Goal: Information Seeking & Learning: Learn about a topic

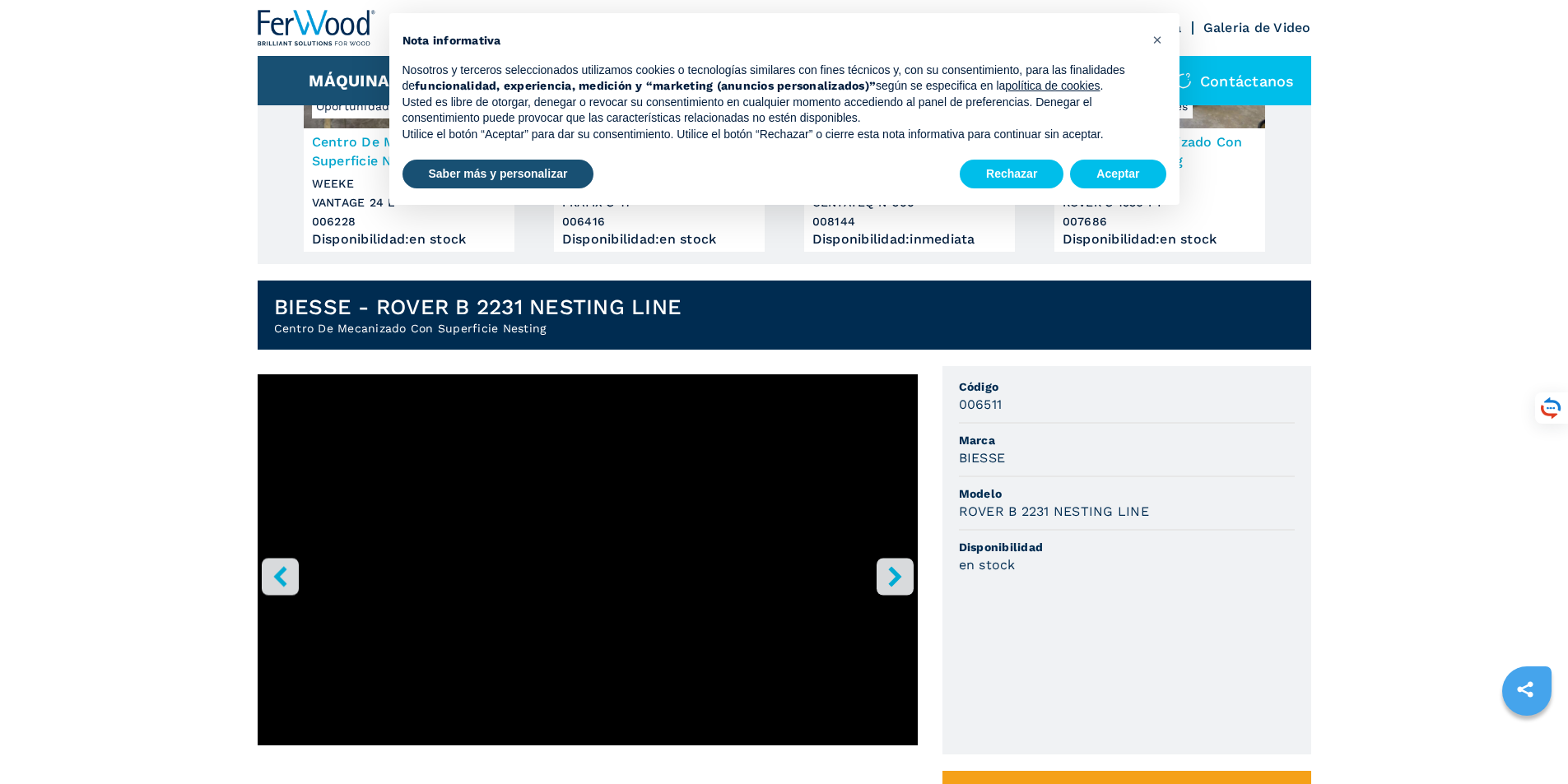
scroll to position [274, 0]
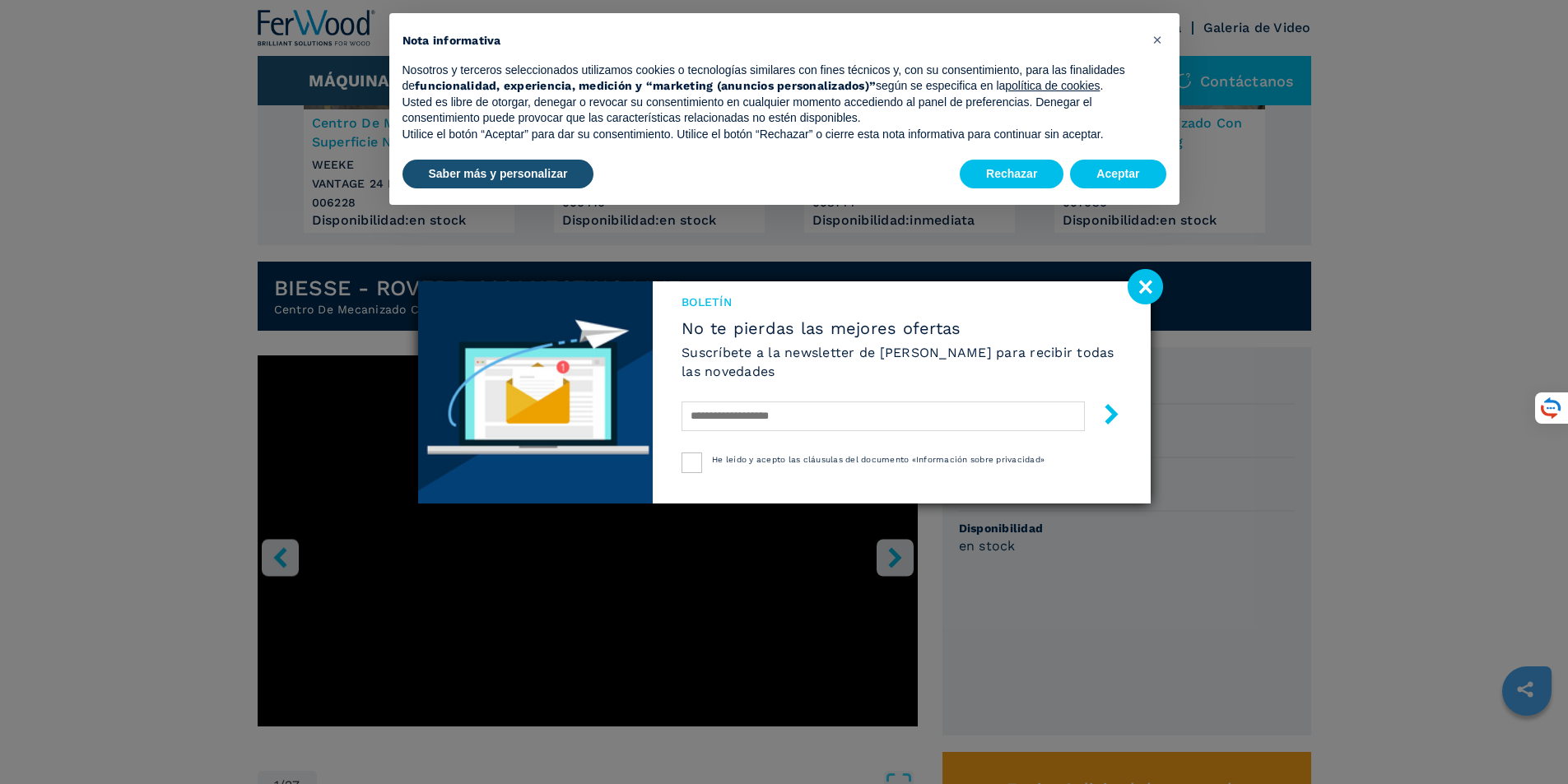
click at [1151, 294] on image at bounding box center [1145, 287] width 35 height 35
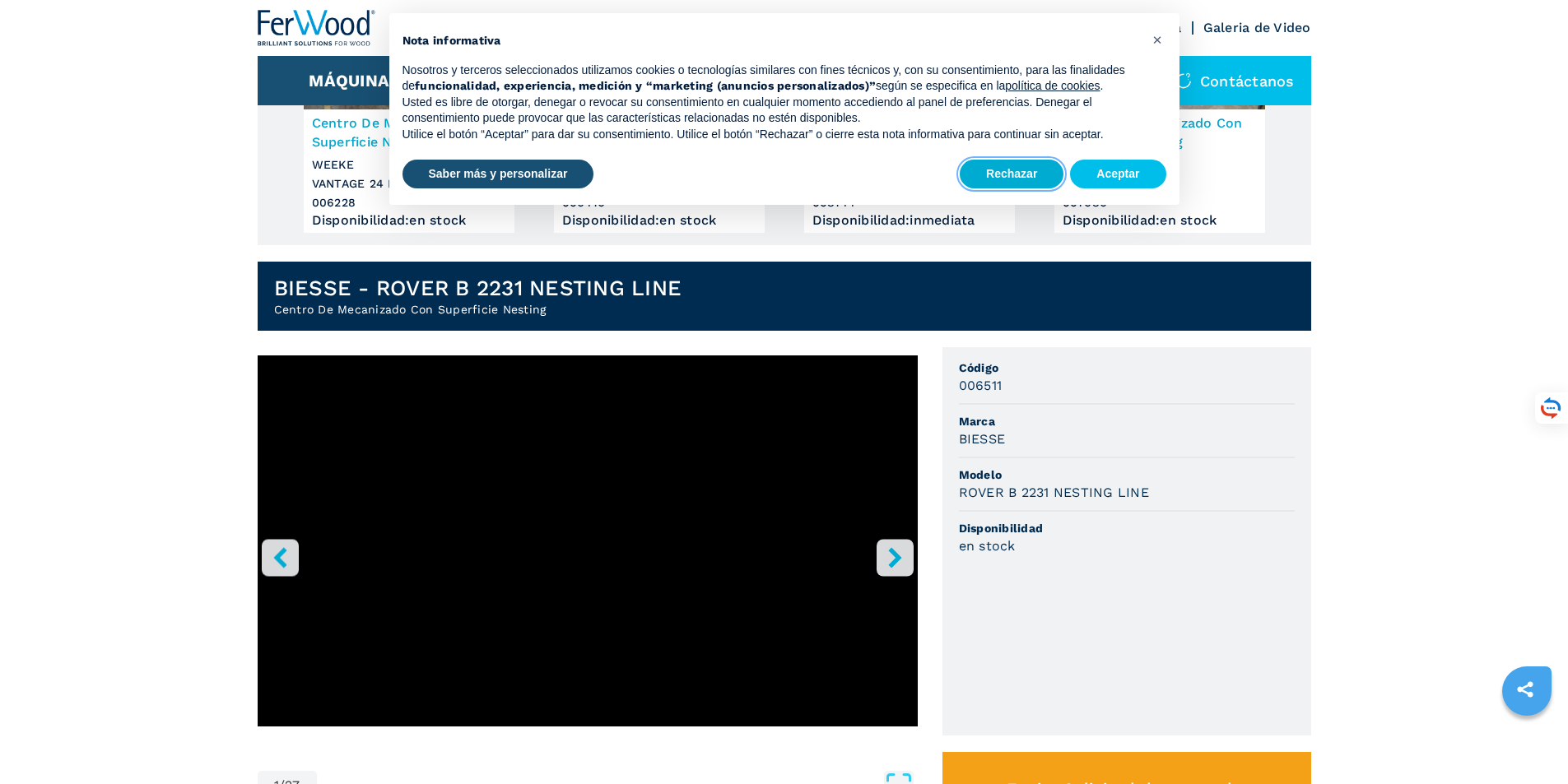
click at [1022, 175] on button "Rechazar" at bounding box center [1012, 174] width 104 height 29
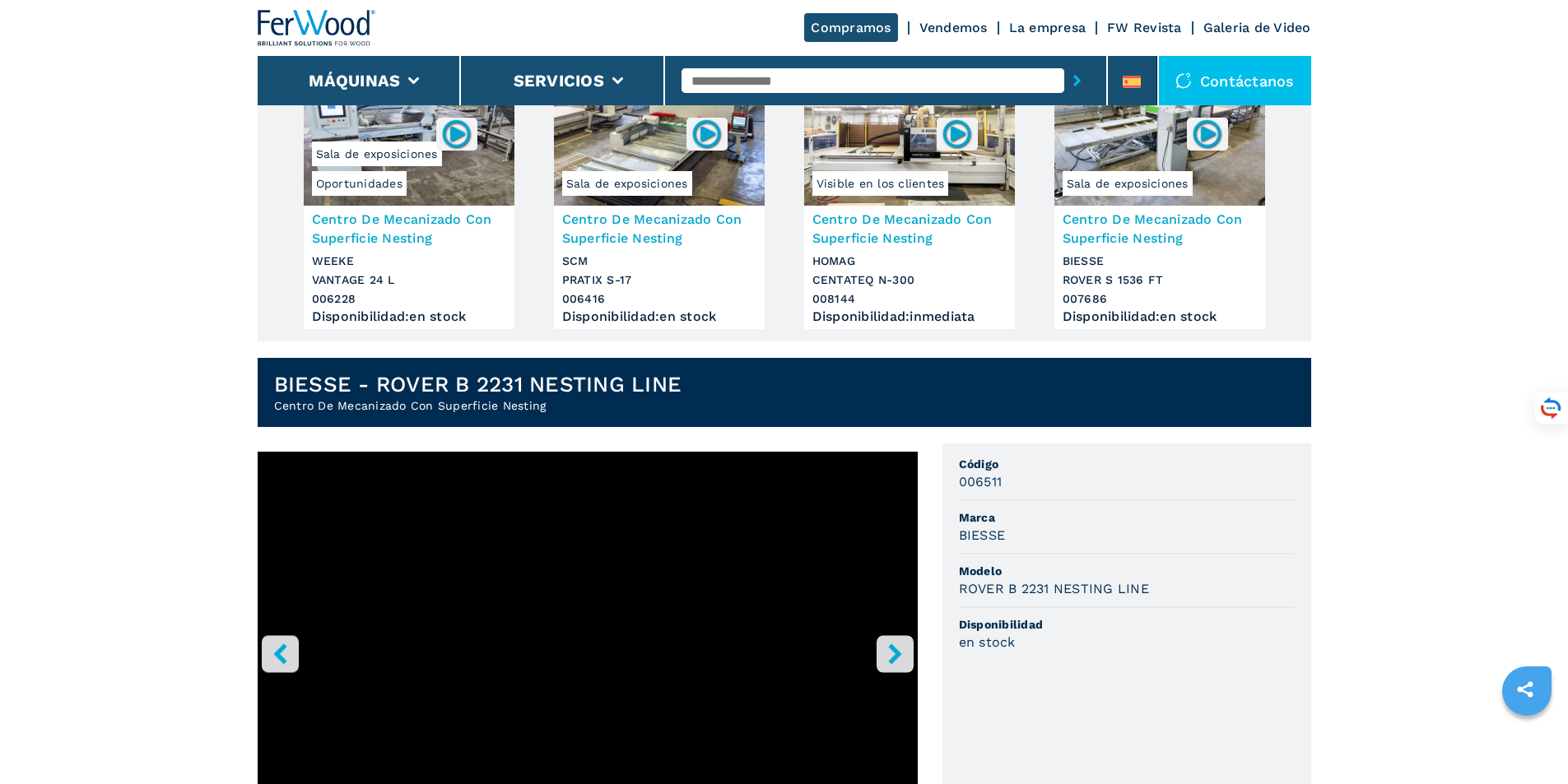
scroll to position [0, 0]
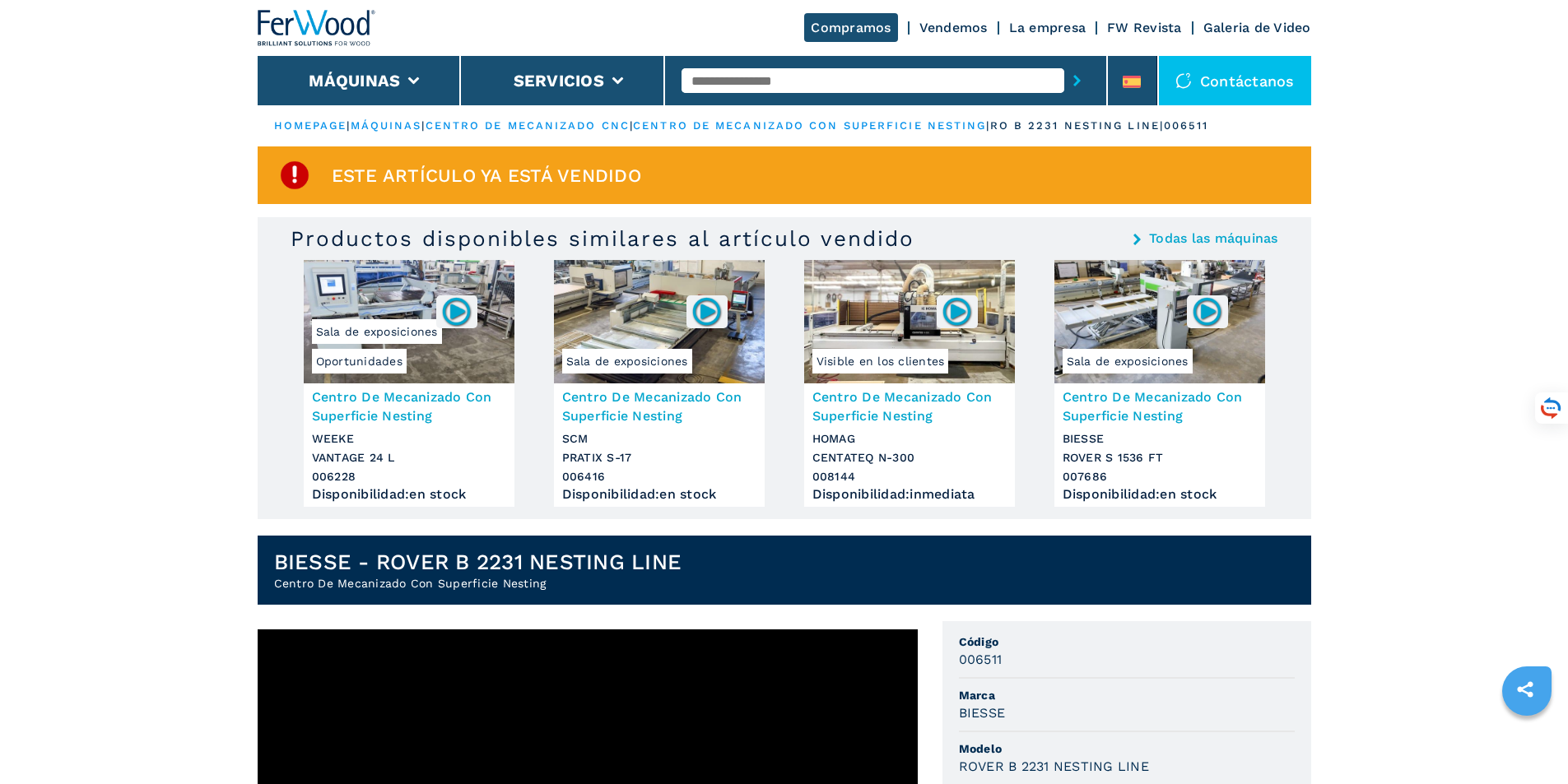
click at [1127, 332] on img at bounding box center [1160, 322] width 211 height 124
click at [1115, 356] on span "Sala de exposiciones" at bounding box center [1127, 361] width 130 height 25
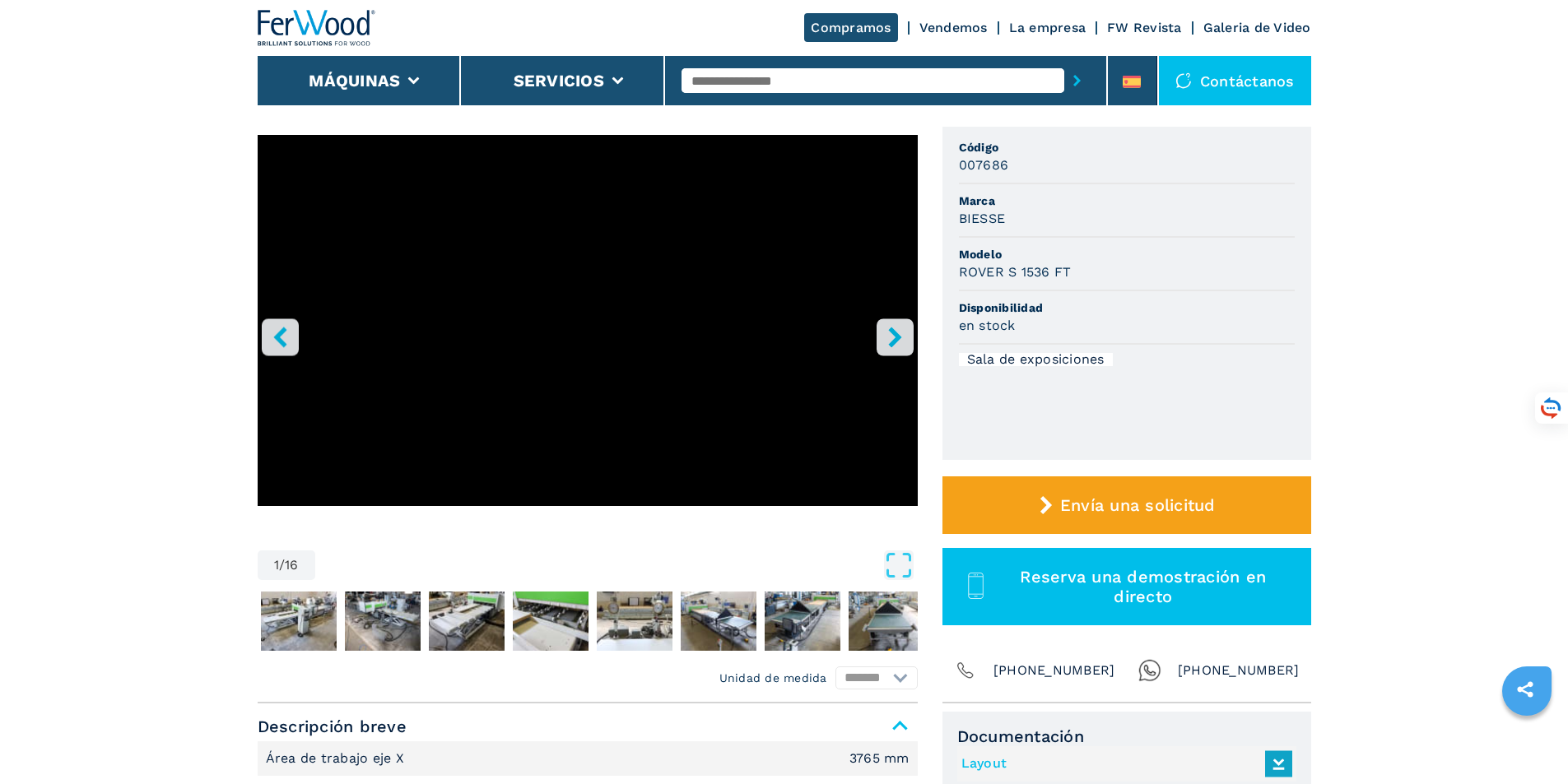
scroll to position [274, 0]
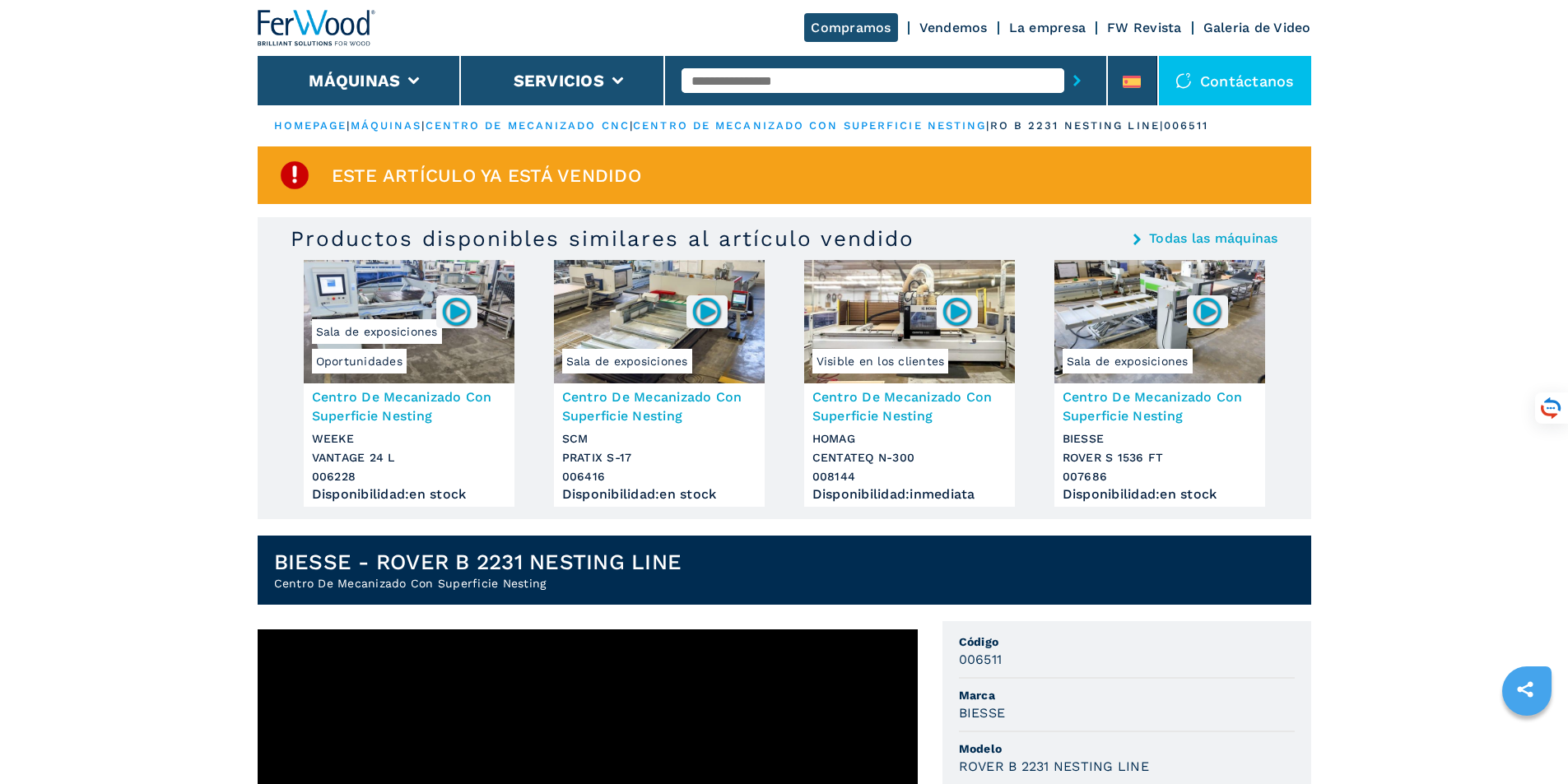
click at [1015, 24] on link "La empresa" at bounding box center [1048, 28] width 77 height 16
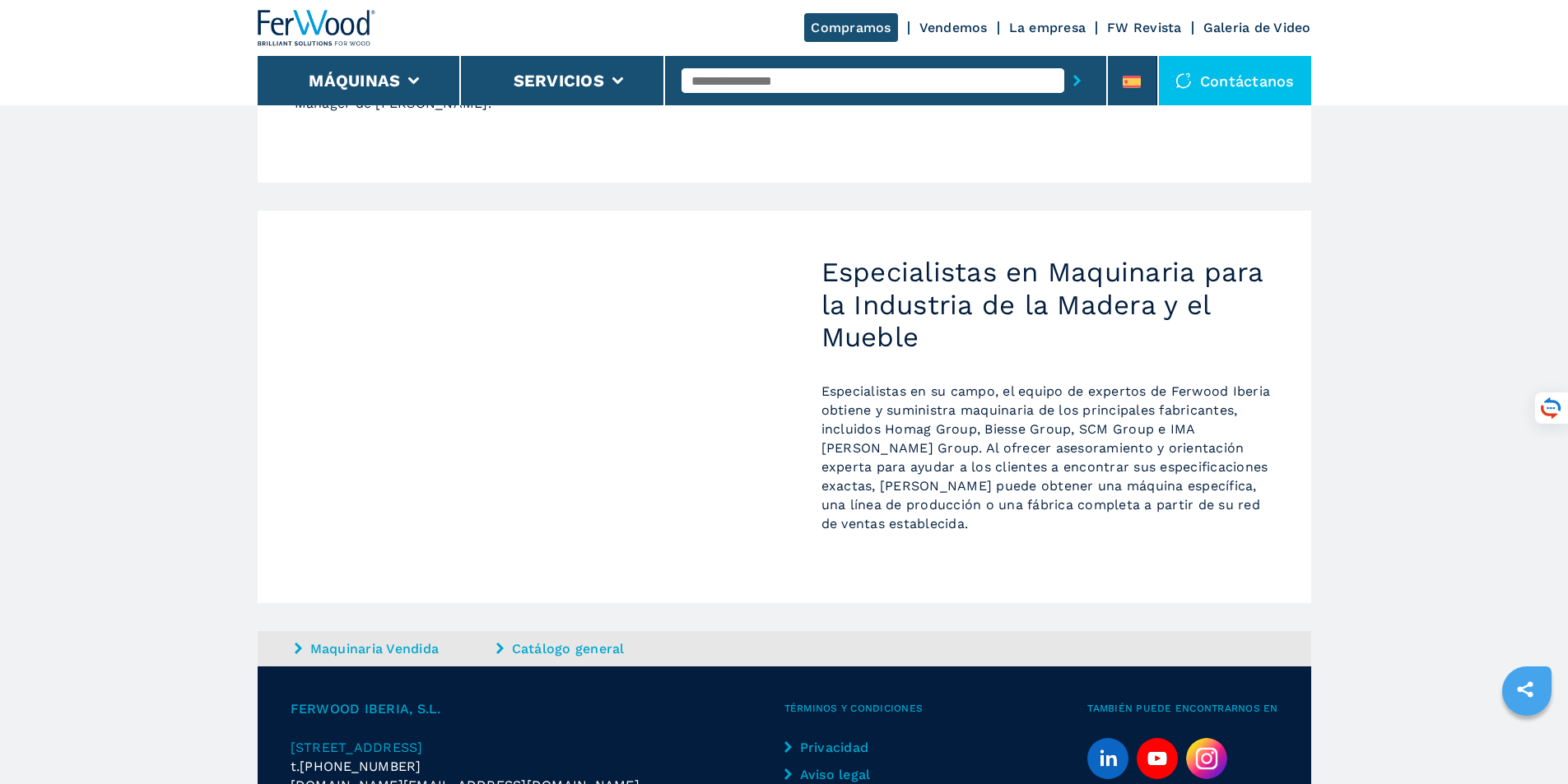
scroll to position [955, 0]
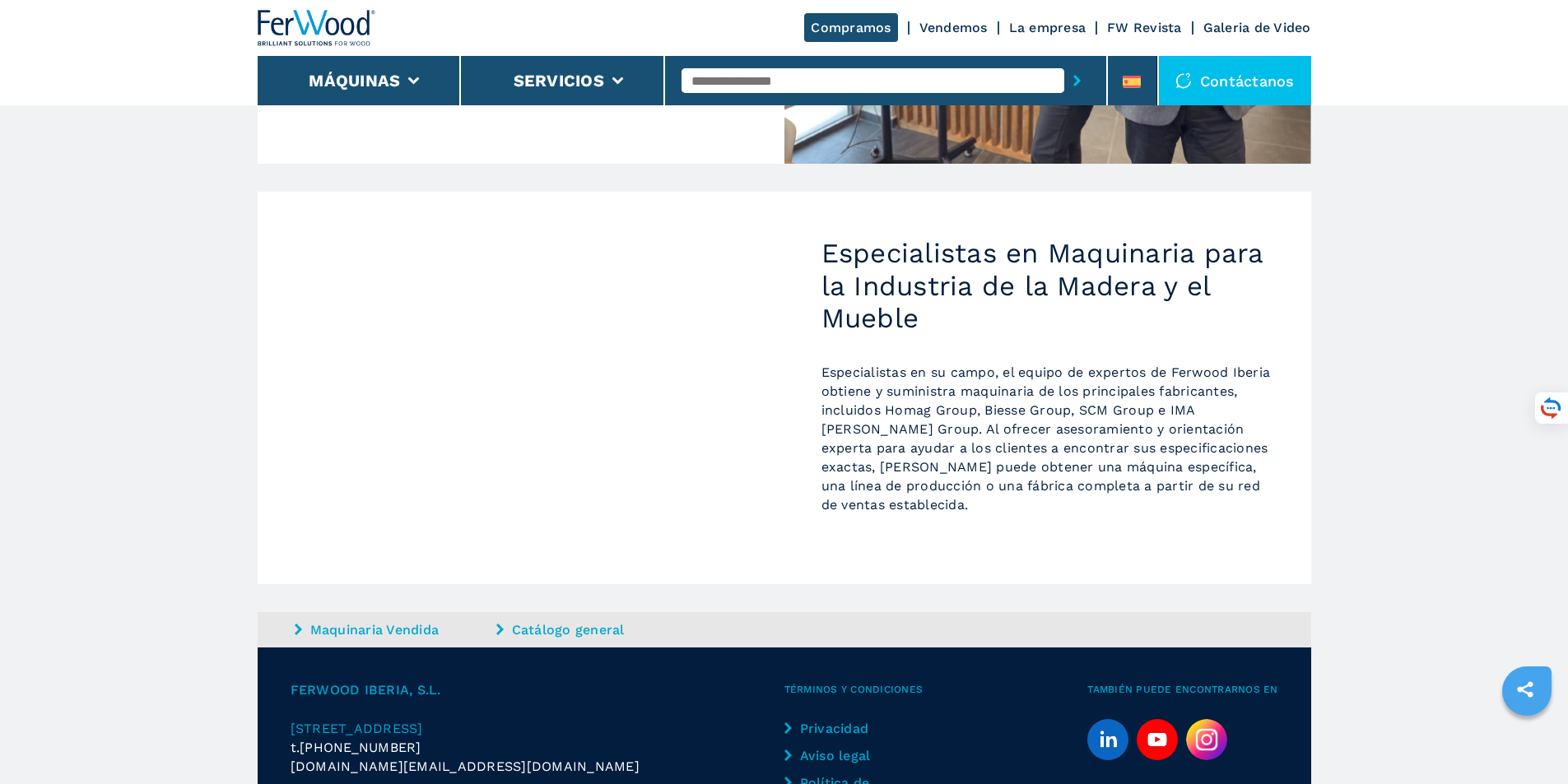
click at [401, 621] on link "Maquinaria Vendida" at bounding box center [393, 630] width 197 height 19
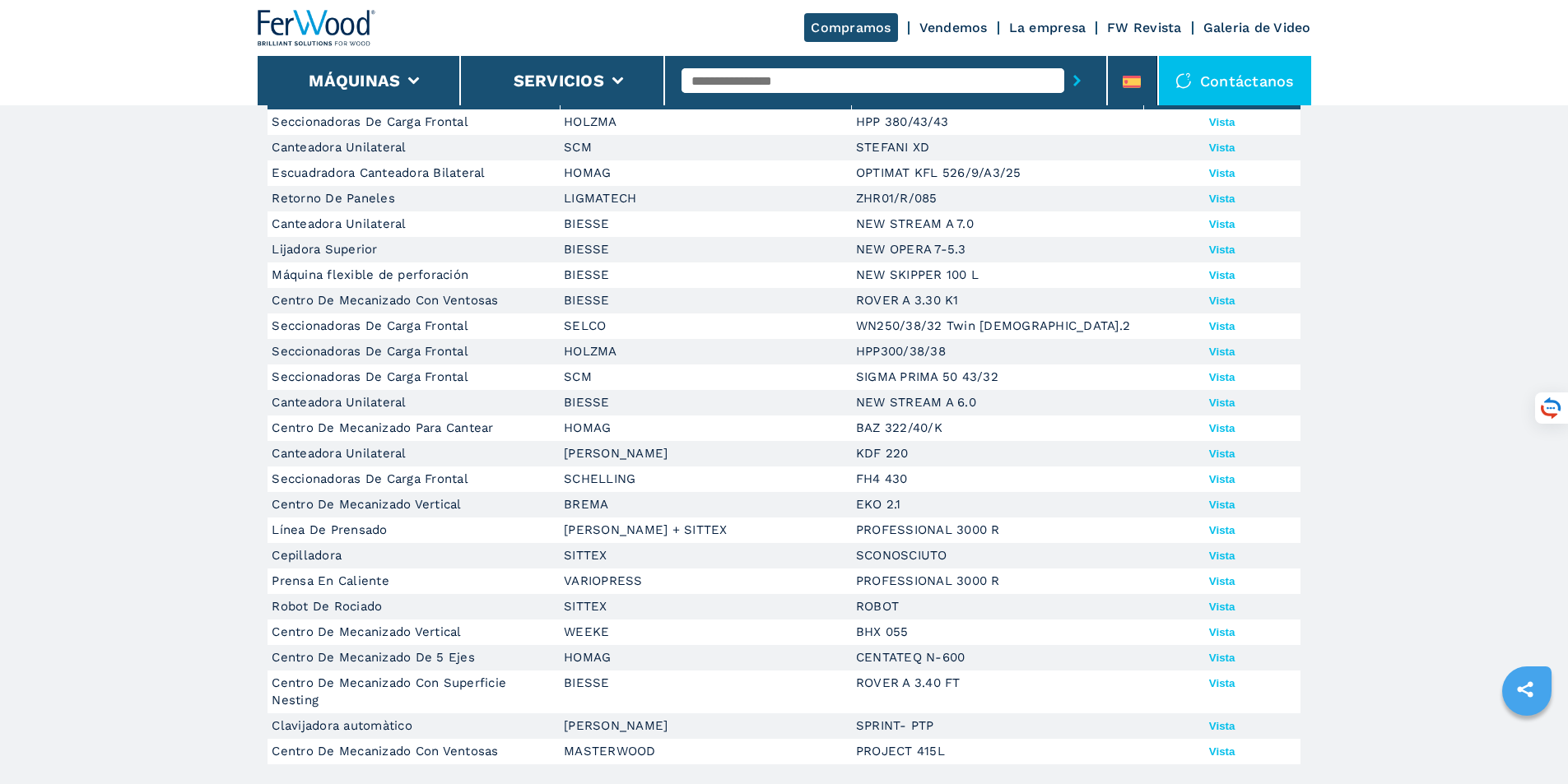
scroll to position [165, 0]
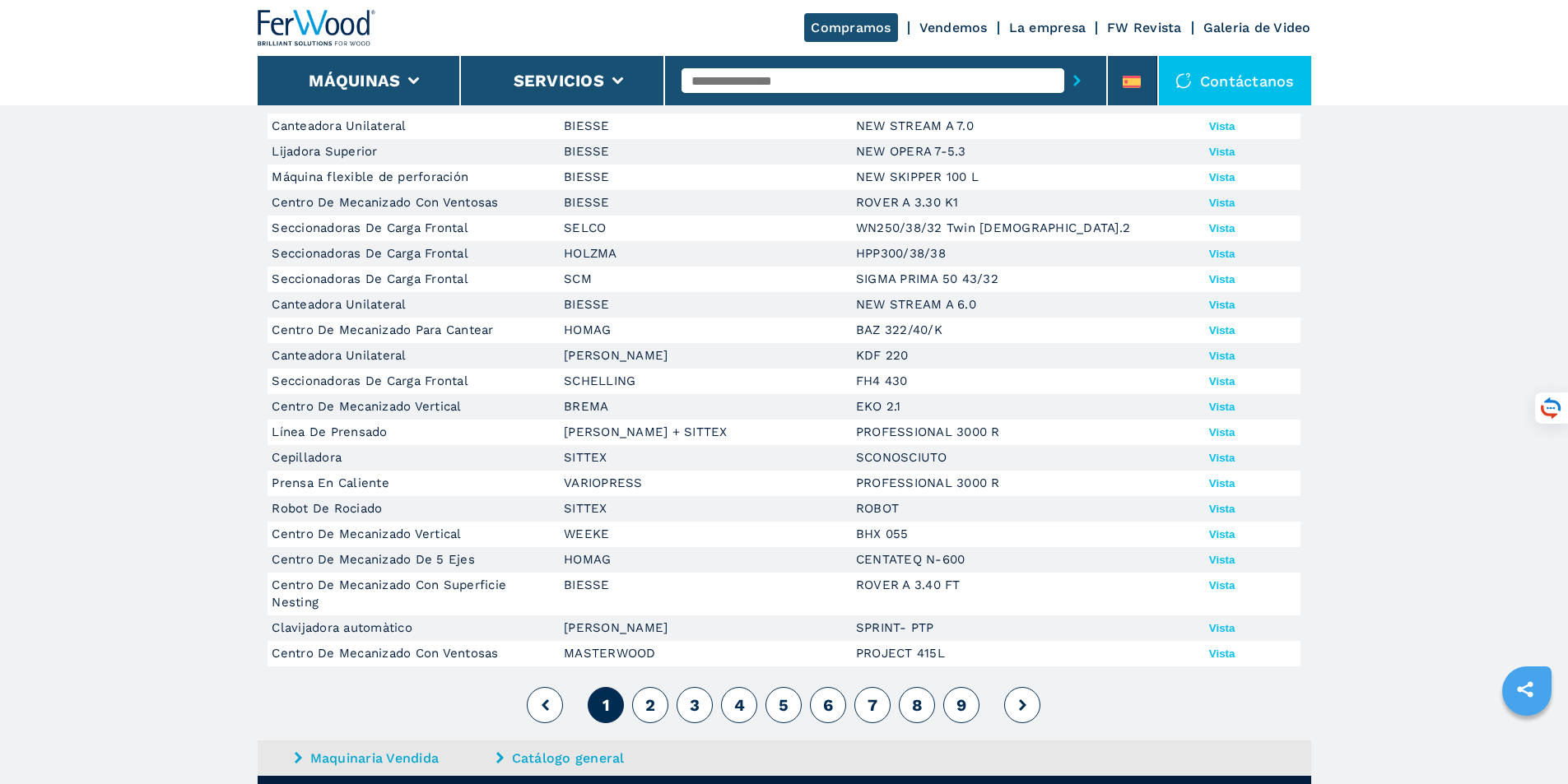
click at [1212, 586] on button "Vista" at bounding box center [1222, 585] width 26 height 13
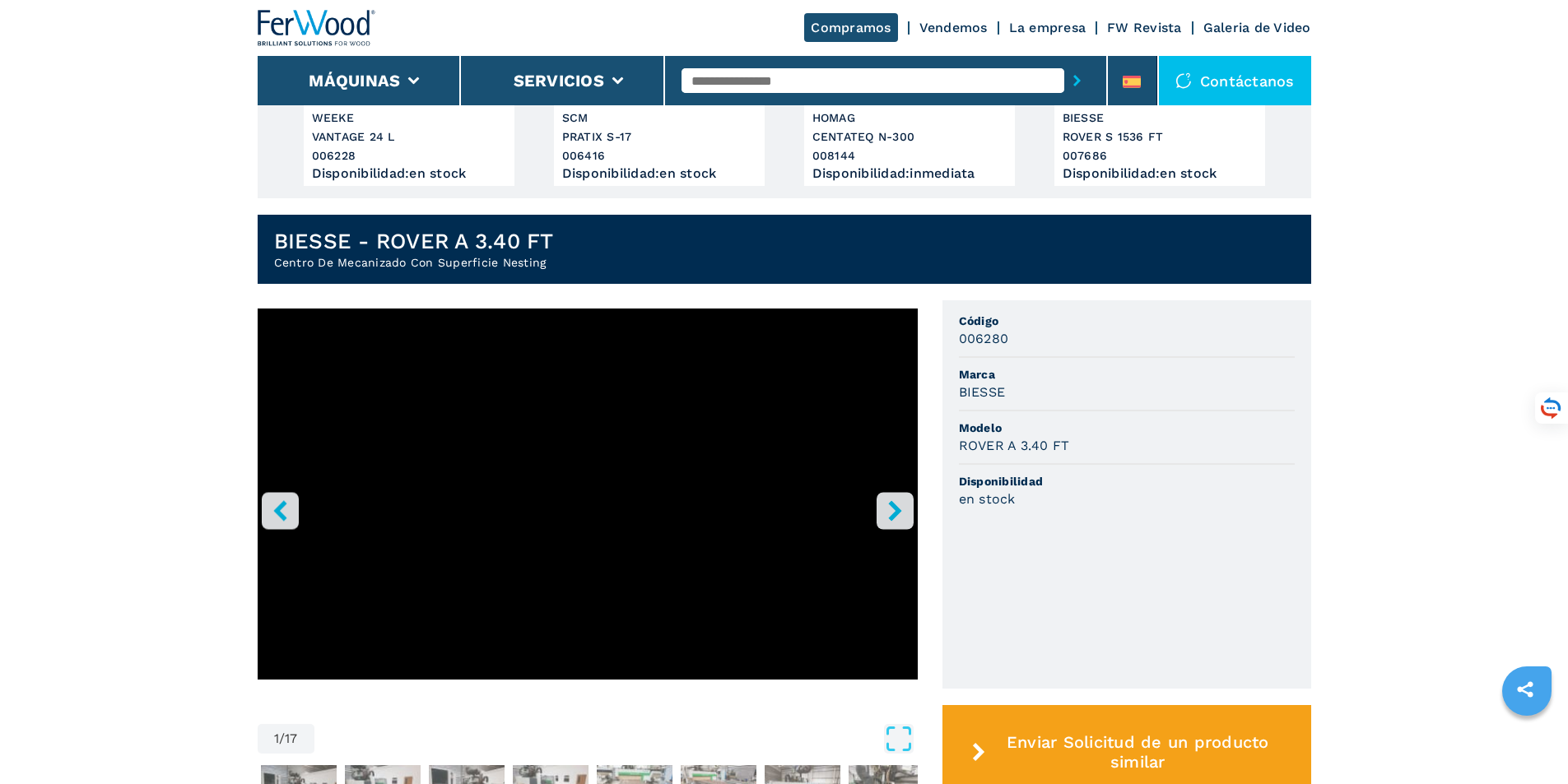
scroll to position [329, 0]
